Goal: Check status: Check status

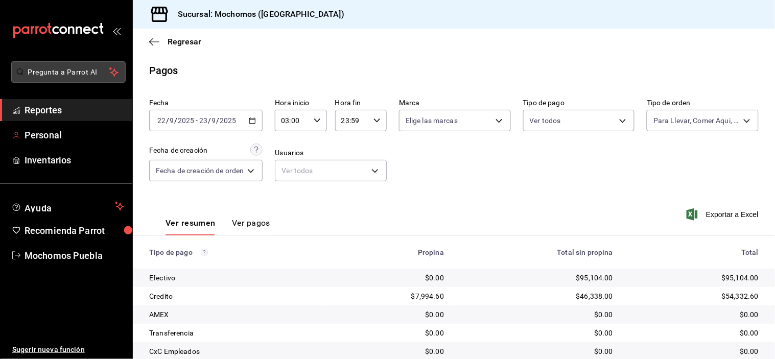
scroll to position [110, 0]
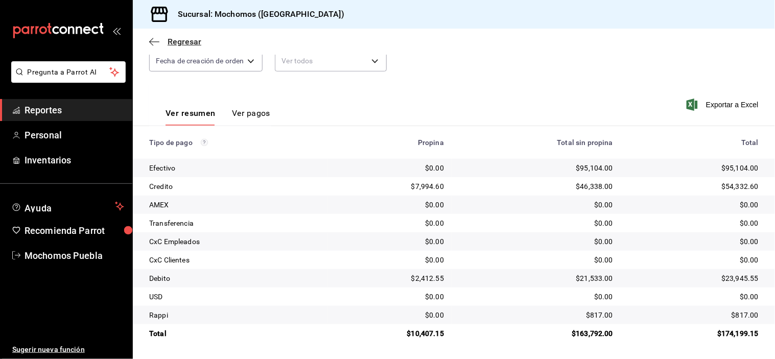
click at [156, 43] on icon "button" at bounding box center [154, 41] width 10 height 9
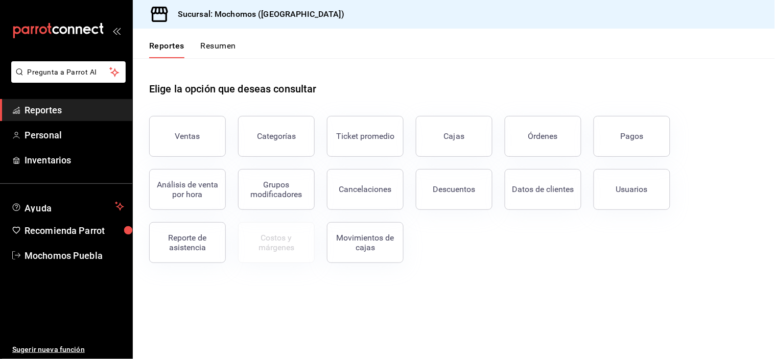
click at [60, 105] on span "Reportes" at bounding box center [75, 110] width 100 height 14
click at [42, 104] on span "Reportes" at bounding box center [75, 110] width 100 height 14
click at [44, 110] on span "Reportes" at bounding box center [75, 110] width 100 height 14
click at [536, 146] on button "Órdenes" at bounding box center [543, 136] width 77 height 41
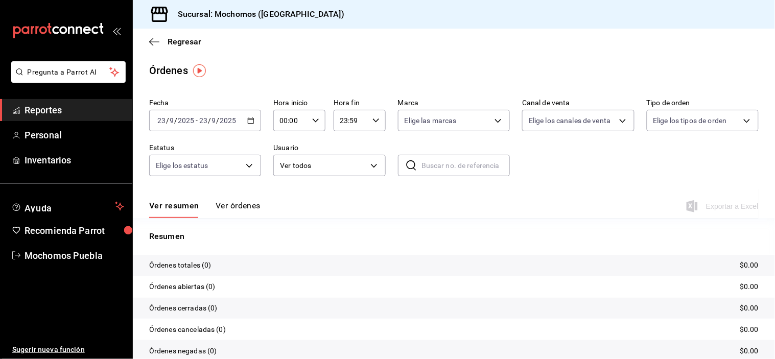
click at [313, 120] on icon "button" at bounding box center [315, 120] width 7 height 7
click at [285, 173] on button "06" at bounding box center [284, 181] width 21 height 20
type input "06:00"
click at [370, 120] on div at bounding box center [387, 179] width 775 height 359
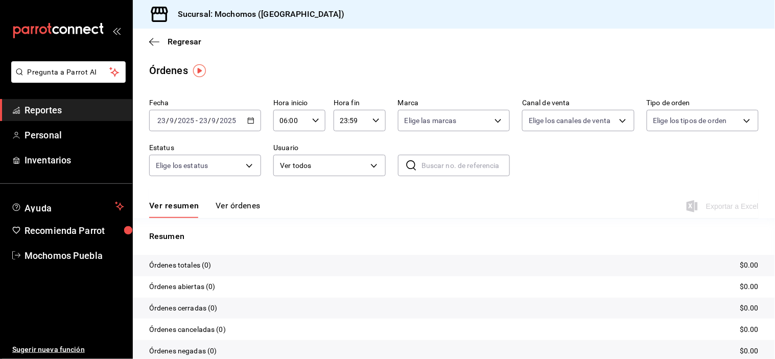
click at [372, 121] on icon "button" at bounding box center [375, 120] width 7 height 7
drag, startPoint x: 346, startPoint y: 158, endPoint x: 346, endPoint y: 170, distance: 11.3
click at [346, 171] on div "00 01 02 03 04 05 06 07 08 09 10 11 12 13 14 15 16 17 18 19 20 21 22 23" at bounding box center [344, 176] width 26 height 82
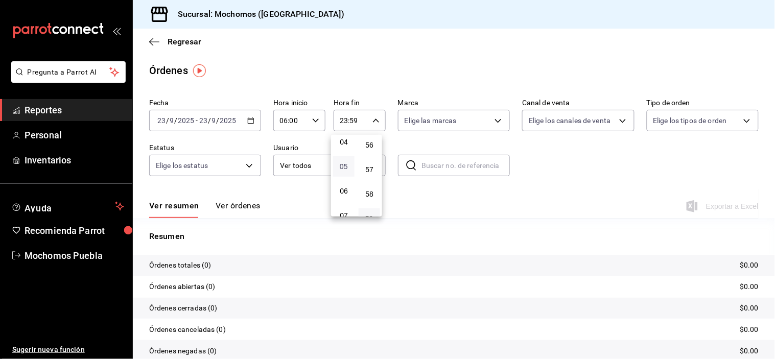
click at [346, 168] on span "05" at bounding box center [343, 166] width 9 height 8
type input "05:59"
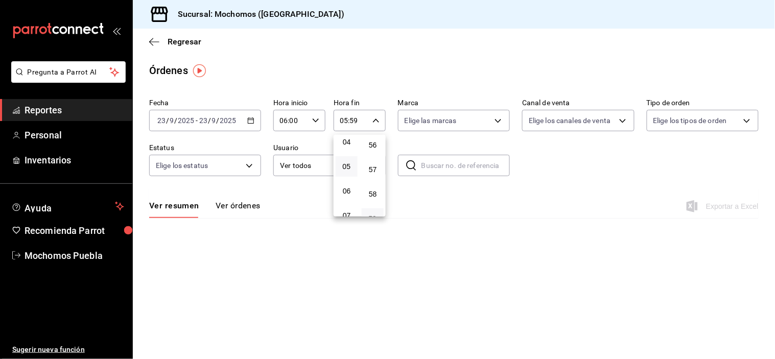
click at [249, 101] on div at bounding box center [387, 179] width 775 height 359
click at [250, 118] on icon "button" at bounding box center [250, 120] width 7 height 7
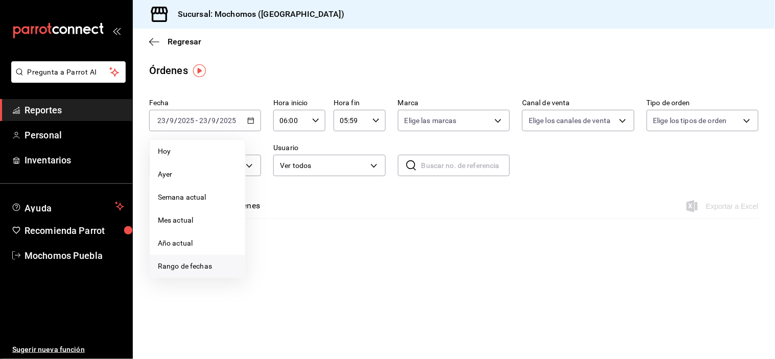
click at [190, 263] on span "Rango de fechas" at bounding box center [197, 266] width 79 height 11
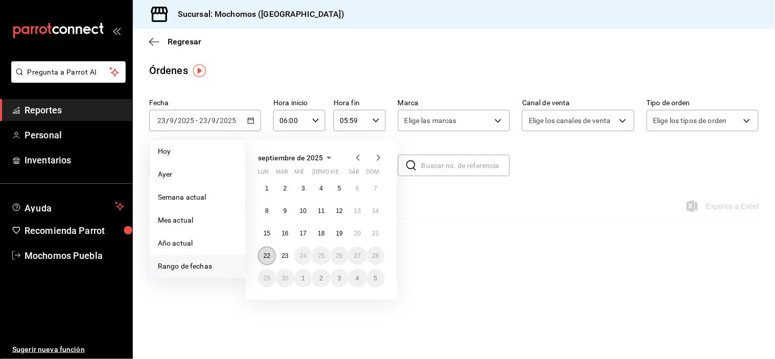
click at [267, 255] on abbr "22" at bounding box center [267, 255] width 7 height 7
click at [285, 253] on abbr "23" at bounding box center [285, 255] width 7 height 7
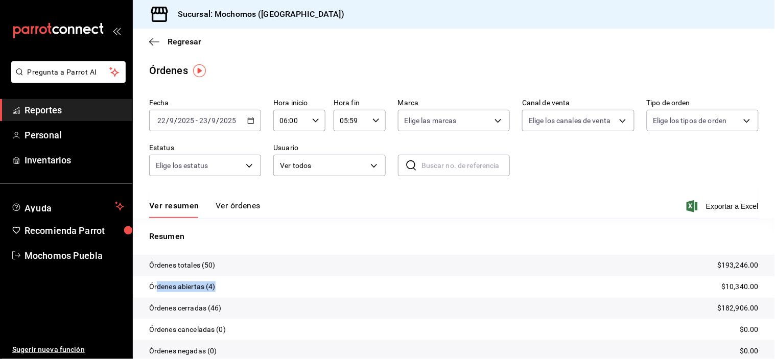
drag, startPoint x: 158, startPoint y: 285, endPoint x: 227, endPoint y: 282, distance: 69.0
click at [227, 282] on tr "Órdenes abiertas (4) $10,340.00" at bounding box center [454, 286] width 642 height 21
click at [387, 39] on div "Regresar" at bounding box center [454, 42] width 642 height 26
drag, startPoint x: 242, startPoint y: 206, endPoint x: 253, endPoint y: 208, distance: 11.4
click at [242, 206] on button "Ver órdenes" at bounding box center [238, 209] width 45 height 17
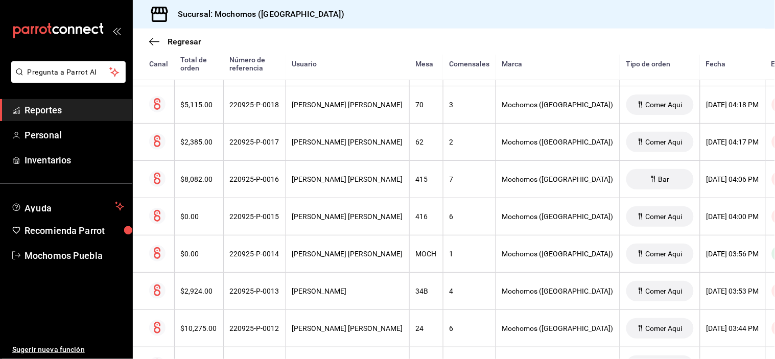
scroll to position [1419, 0]
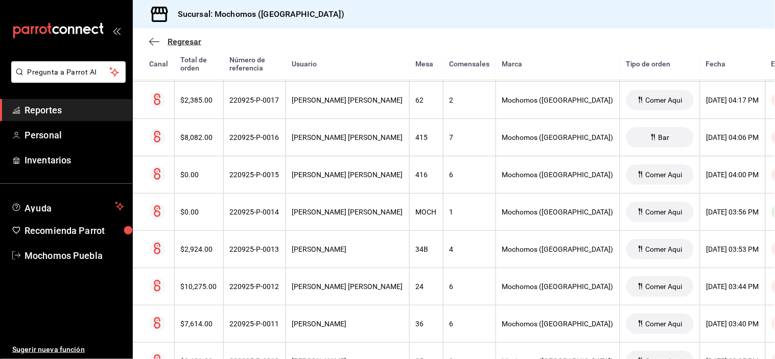
click at [152, 39] on icon "button" at bounding box center [151, 42] width 4 height 8
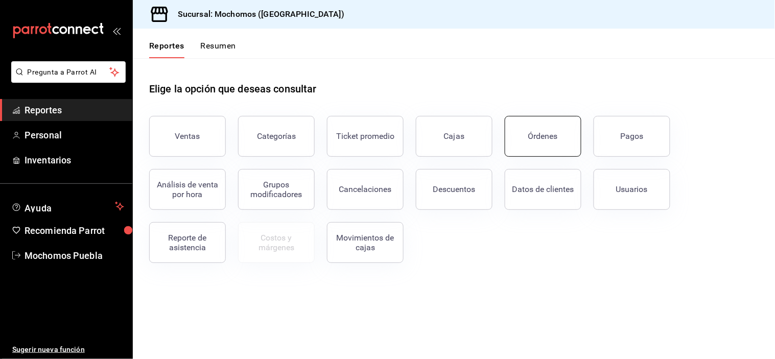
click at [534, 134] on div "Órdenes" at bounding box center [543, 136] width 30 height 10
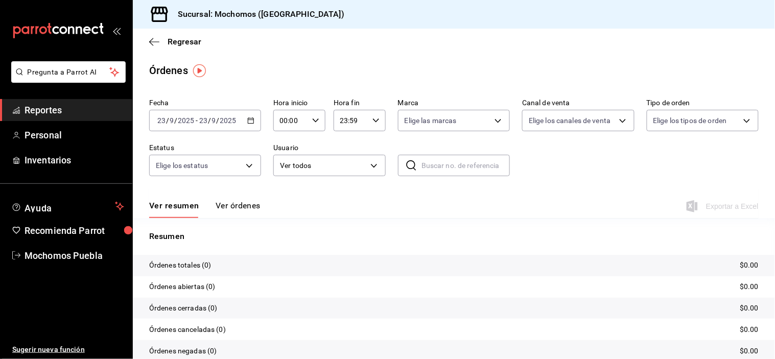
click at [251, 120] on icon "button" at bounding box center [250, 120] width 7 height 7
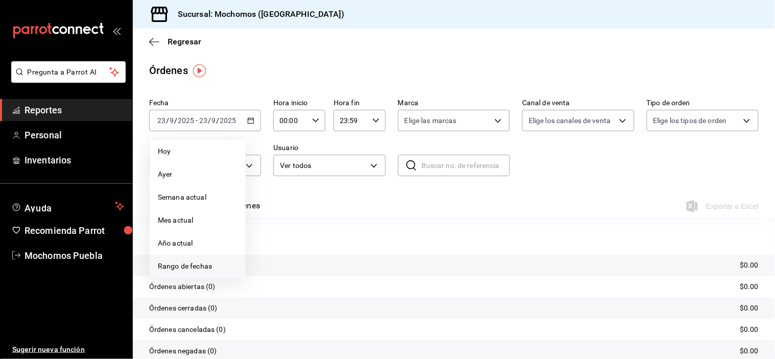
click at [200, 265] on span "Rango de fechas" at bounding box center [197, 266] width 79 height 11
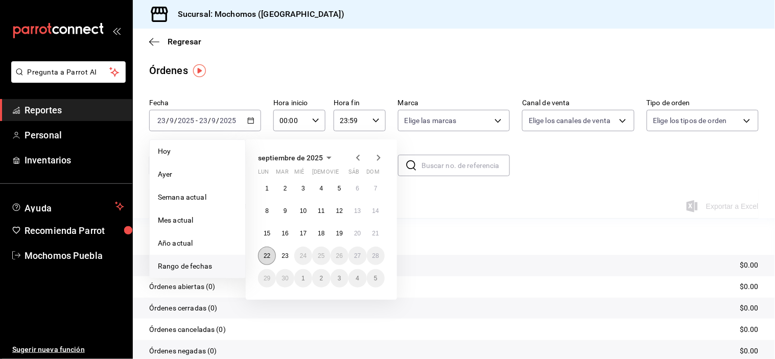
click at [269, 255] on abbr "22" at bounding box center [267, 255] width 7 height 7
click at [287, 255] on abbr "23" at bounding box center [285, 255] width 7 height 7
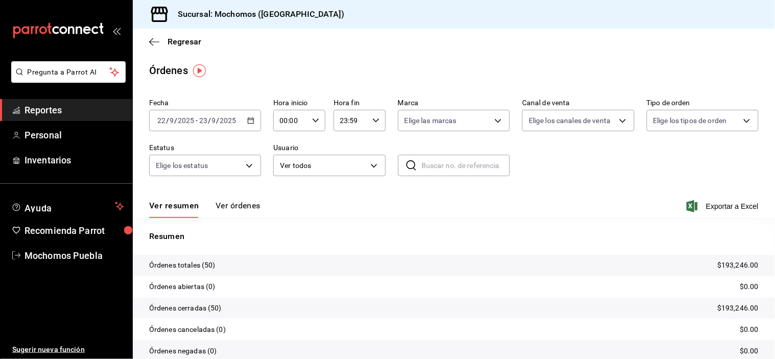
click at [313, 120] on icon "button" at bounding box center [315, 120] width 7 height 7
click at [287, 156] on span "05" at bounding box center [284, 156] width 9 height 8
type input "05:00"
click at [359, 112] on div at bounding box center [387, 179] width 775 height 359
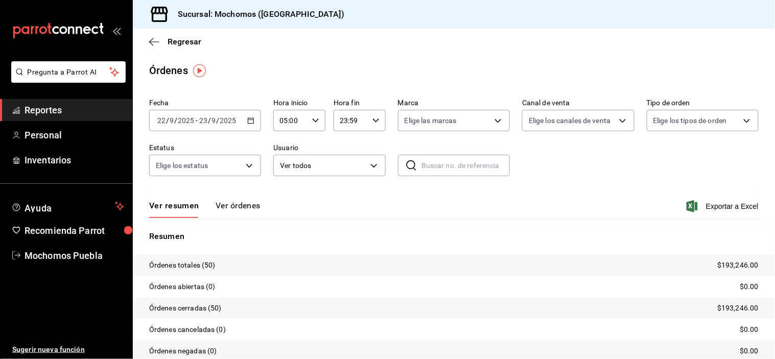
click at [373, 122] on \(Stroke\) "button" at bounding box center [376, 121] width 6 height 4
click at [338, 159] on button "05" at bounding box center [343, 166] width 21 height 20
type input "05:59"
click at [442, 49] on div at bounding box center [387, 179] width 775 height 359
